Goal: Check status

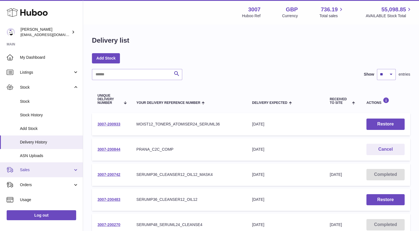
click at [38, 171] on span "Sales" at bounding box center [46, 169] width 53 height 5
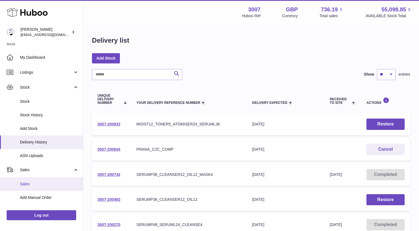
click at [37, 182] on span "Sales" at bounding box center [49, 183] width 59 height 5
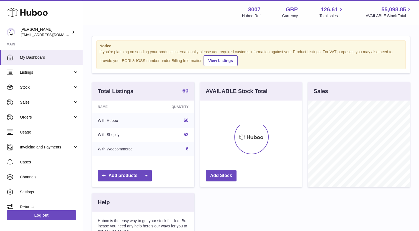
scroll to position [86, 102]
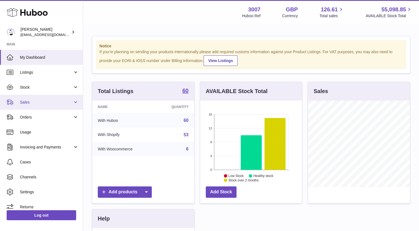
click at [28, 99] on link "Sales" at bounding box center [41, 102] width 83 height 15
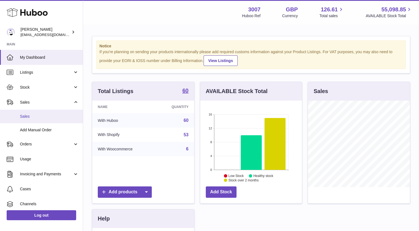
click at [29, 116] on span "Sales" at bounding box center [49, 116] width 59 height 5
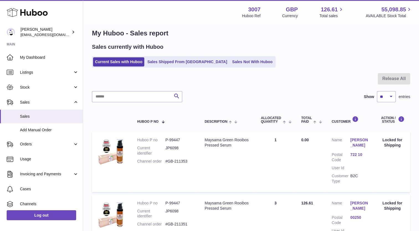
scroll to position [7, 0]
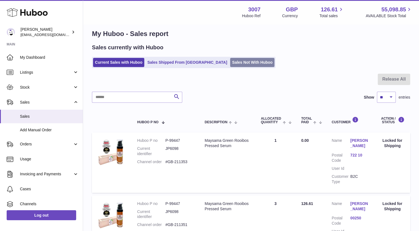
click at [230, 64] on link "Sales Not With Huboo" at bounding box center [252, 62] width 44 height 9
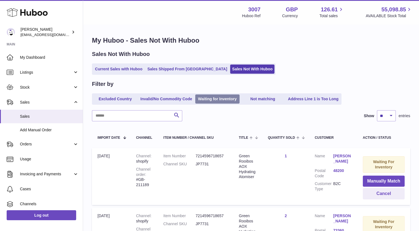
click at [205, 95] on link "Waiting for Inventory" at bounding box center [217, 98] width 44 height 9
